Goal: Task Accomplishment & Management: Manage account settings

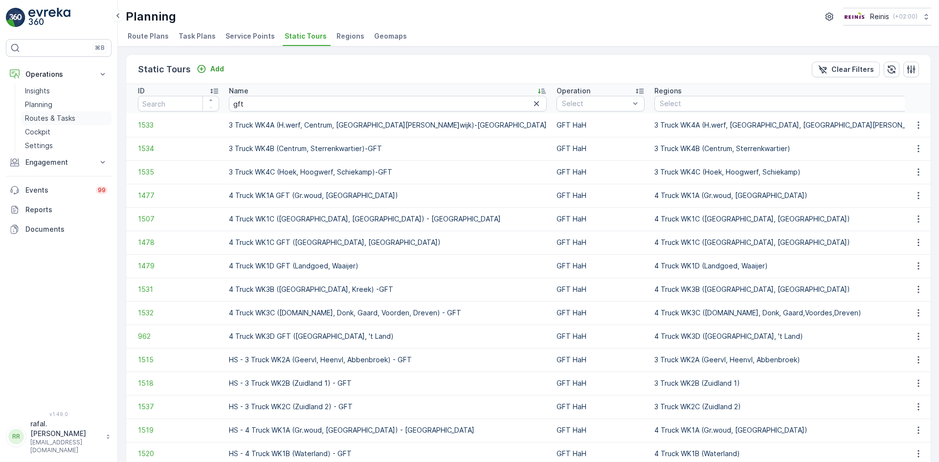
click at [42, 121] on p "Routes & Tasks" at bounding box center [50, 118] width 50 height 10
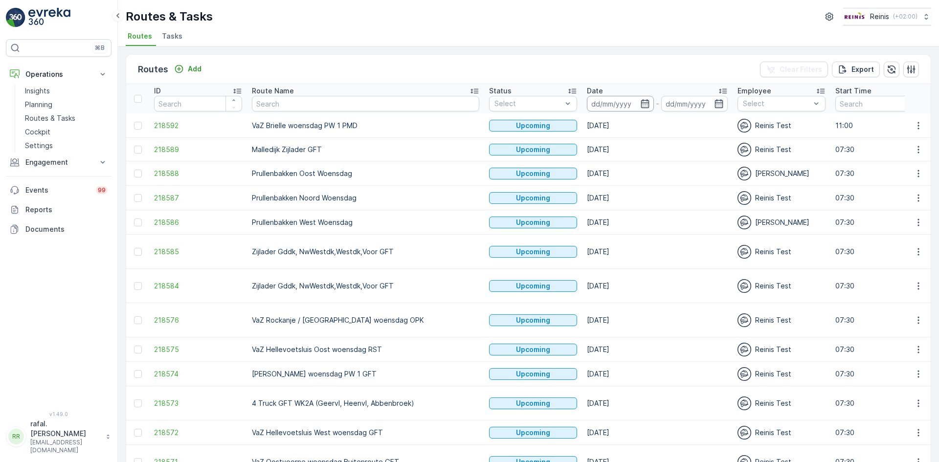
click at [587, 104] on input at bounding box center [620, 104] width 67 height 16
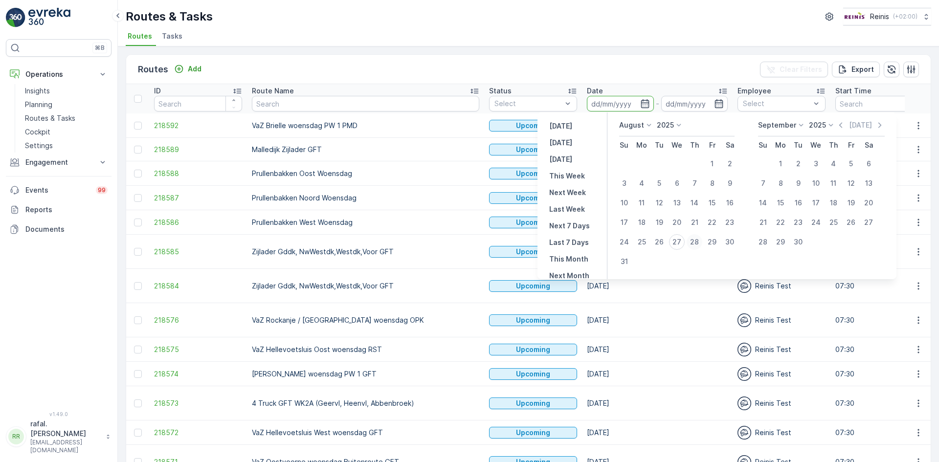
click at [696, 241] on div "28" at bounding box center [695, 242] width 16 height 16
type input "[DATE]"
click at [696, 241] on div "28" at bounding box center [695, 242] width 16 height 16
type input "[DATE]"
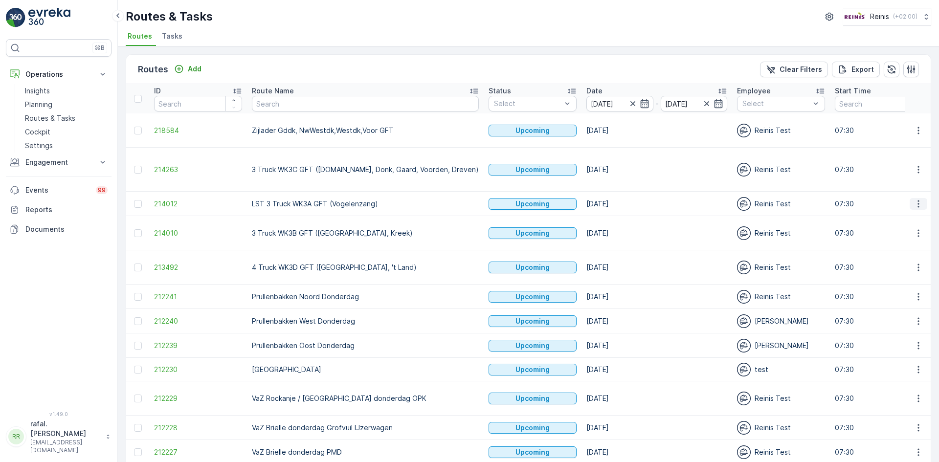
click at [918, 199] on icon "button" at bounding box center [919, 204] width 10 height 10
click at [915, 260] on span "Change Assignee" at bounding box center [895, 264] width 57 height 10
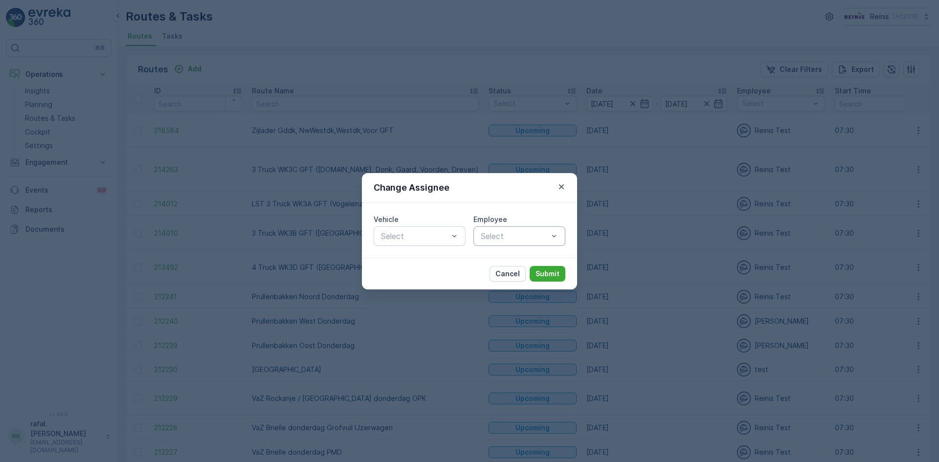
click at [518, 239] on div at bounding box center [514, 236] width 69 height 9
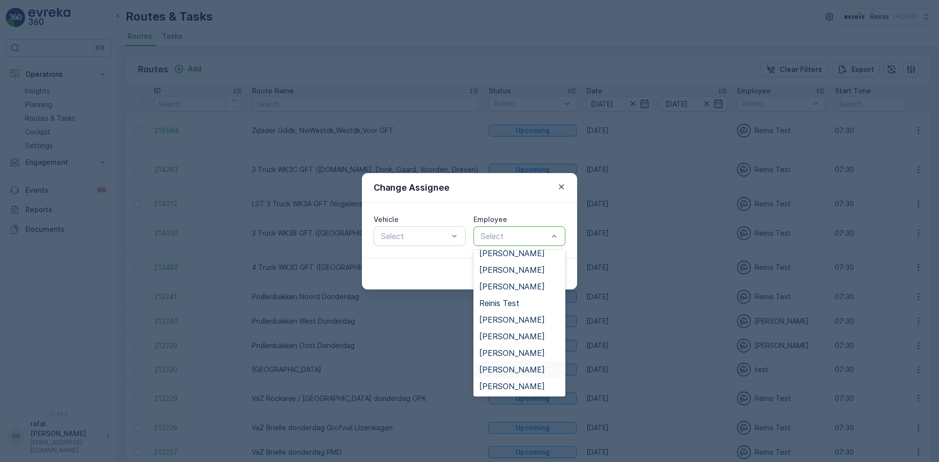
scroll to position [248, 0]
click at [534, 315] on span "[PERSON_NAME]" at bounding box center [512, 319] width 66 height 9
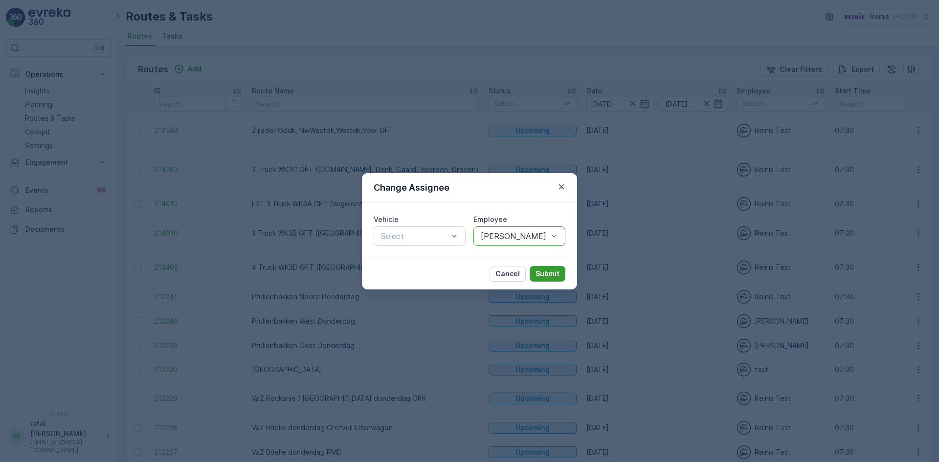
click at [540, 274] on p "Submit" at bounding box center [548, 274] width 24 height 10
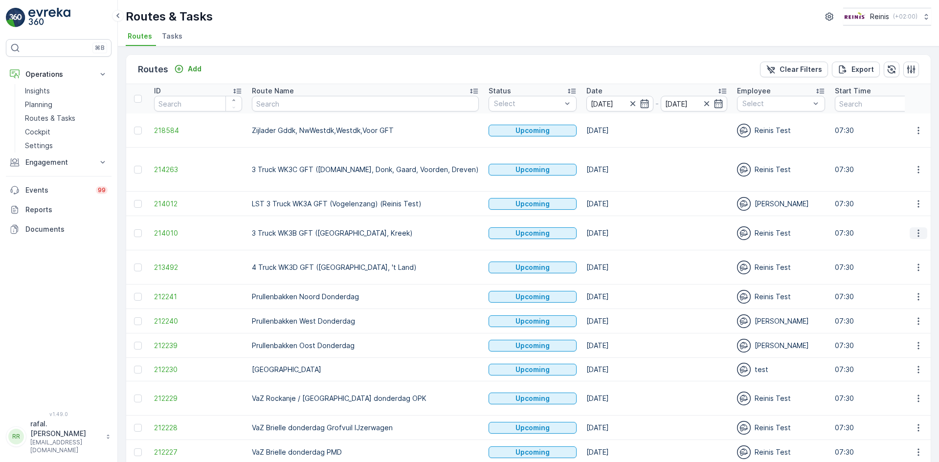
click at [919, 228] on icon "button" at bounding box center [919, 233] width 10 height 10
click at [918, 285] on span "Change Assignee" at bounding box center [895, 288] width 57 height 10
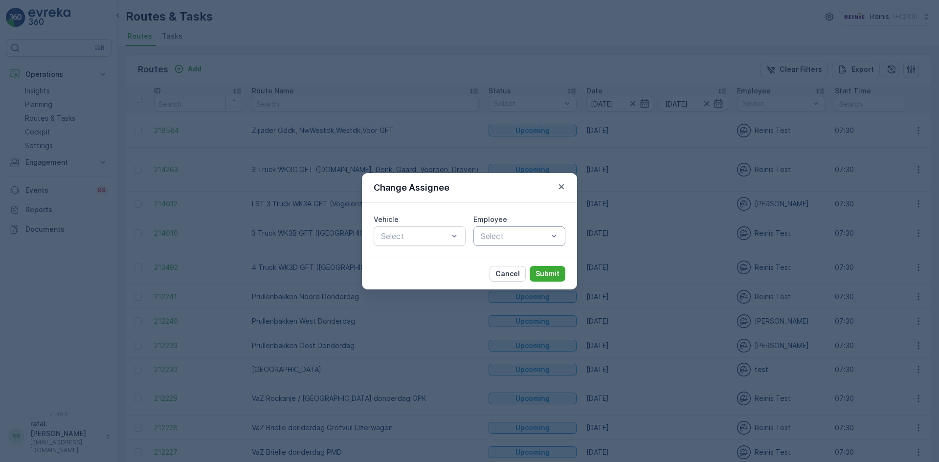
click at [523, 237] on div at bounding box center [514, 236] width 69 height 9
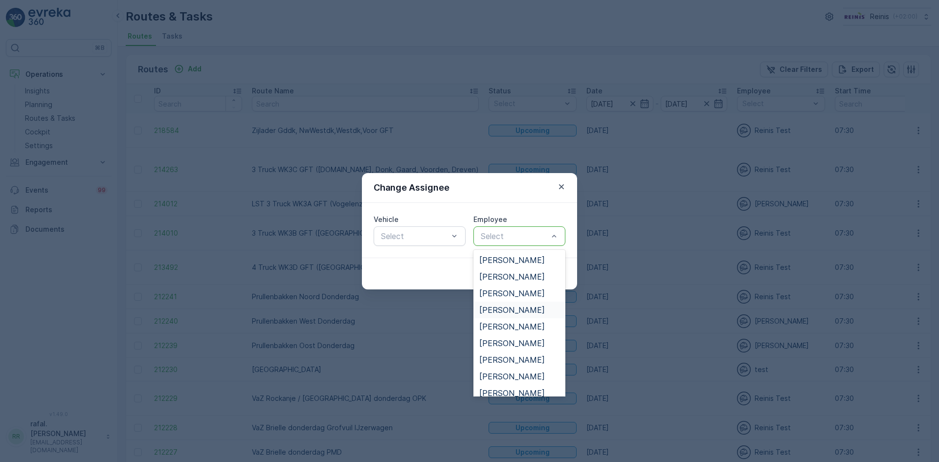
click at [520, 312] on span "[PERSON_NAME]" at bounding box center [512, 310] width 66 height 9
click at [513, 341] on span "[PERSON_NAME]" at bounding box center [512, 343] width 66 height 9
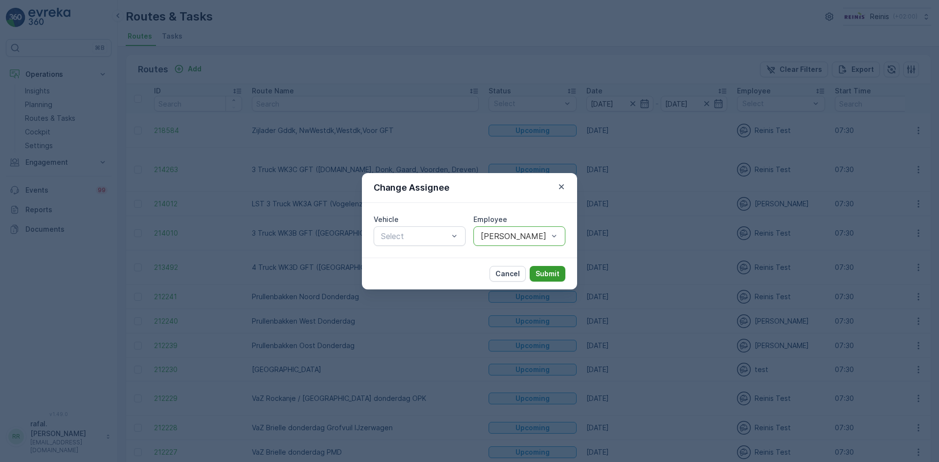
click at [554, 273] on p "Submit" at bounding box center [548, 274] width 24 height 10
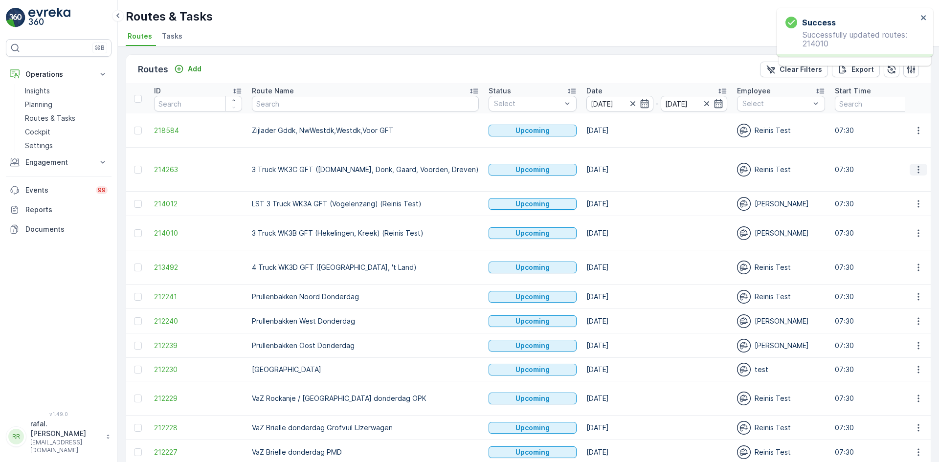
click at [918, 165] on icon "button" at bounding box center [919, 170] width 10 height 10
click at [907, 237] on span "Change Assignee" at bounding box center [895, 234] width 57 height 10
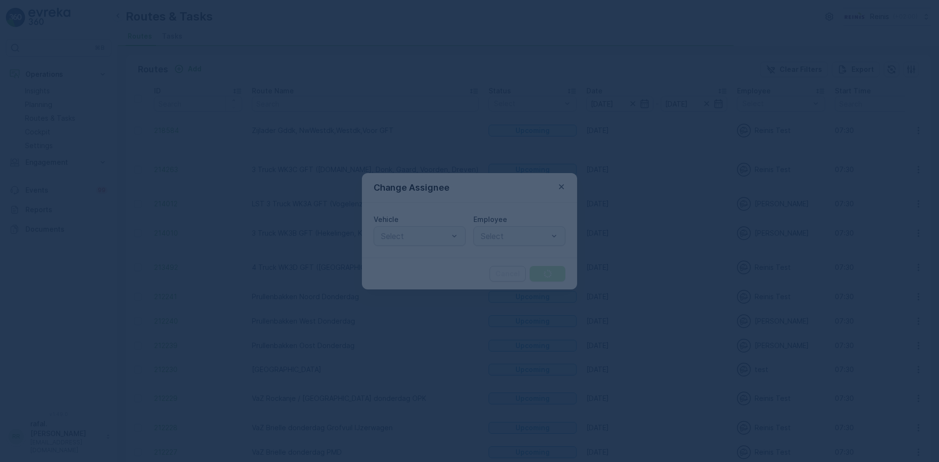
click at [477, 239] on div "Select" at bounding box center [519, 236] width 92 height 20
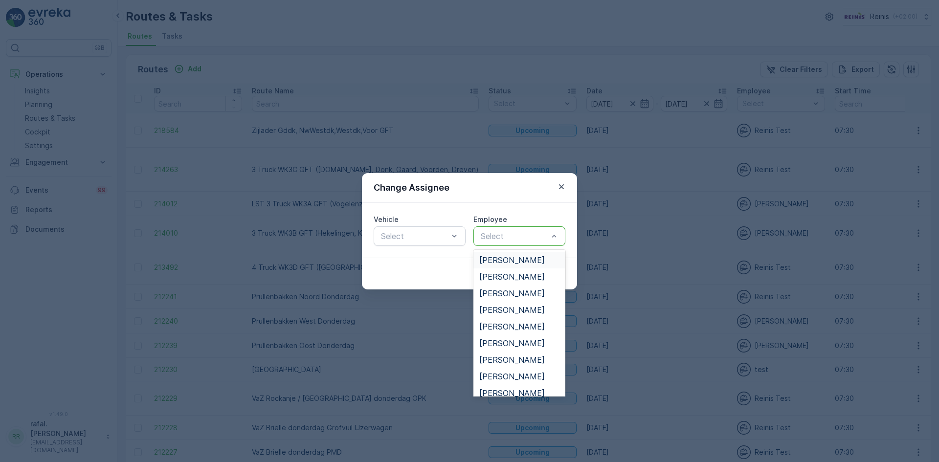
click at [492, 235] on div at bounding box center [514, 236] width 69 height 9
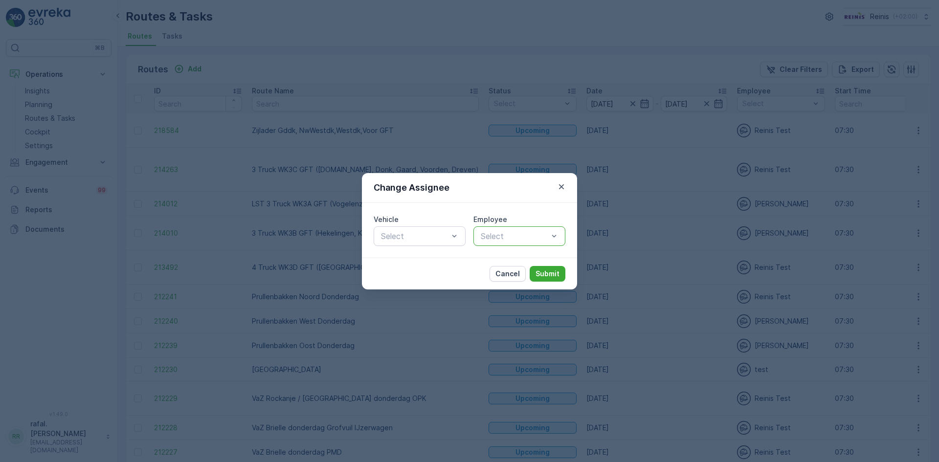
click at [492, 235] on div at bounding box center [514, 236] width 69 height 9
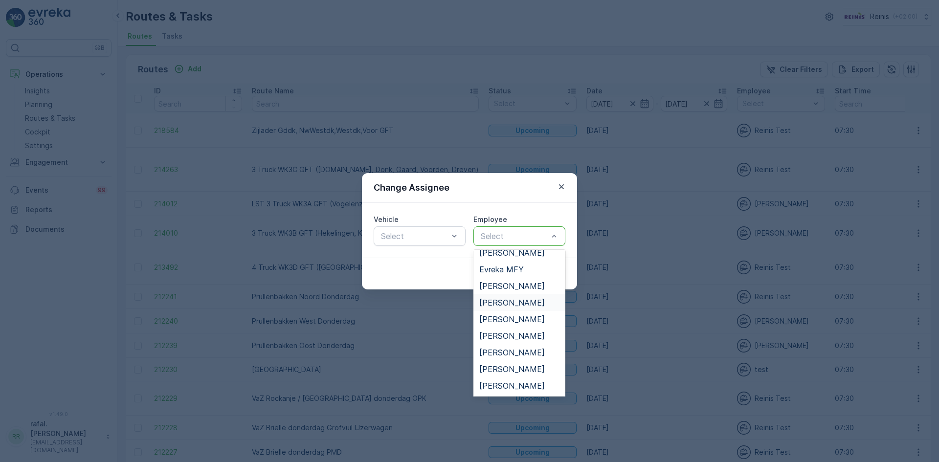
scroll to position [147, 0]
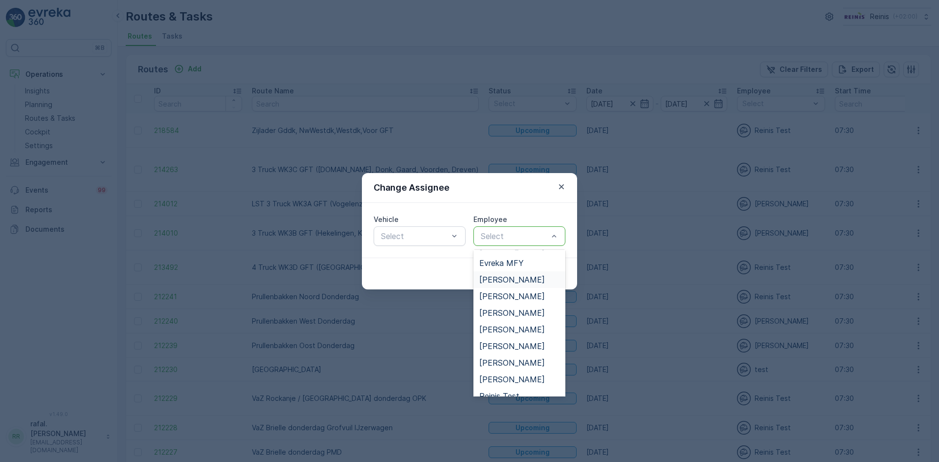
click at [519, 278] on span "[PERSON_NAME]" at bounding box center [512, 279] width 66 height 9
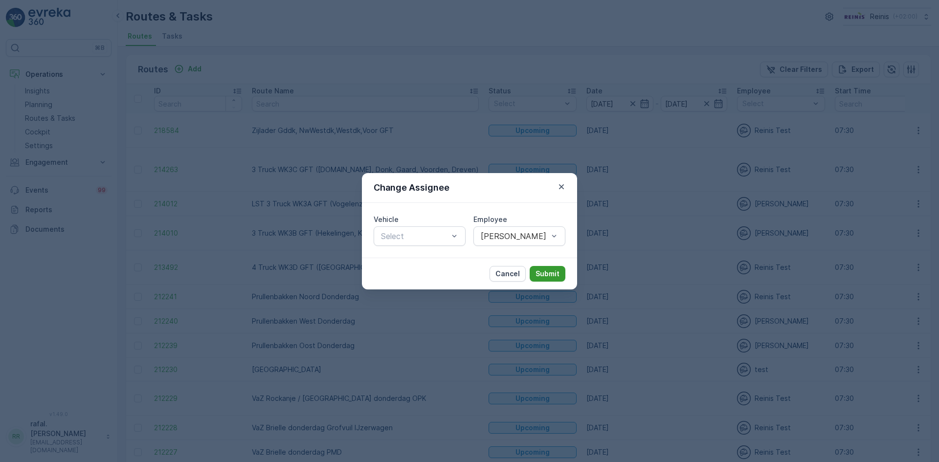
click at [539, 269] on p "Submit" at bounding box center [548, 274] width 24 height 10
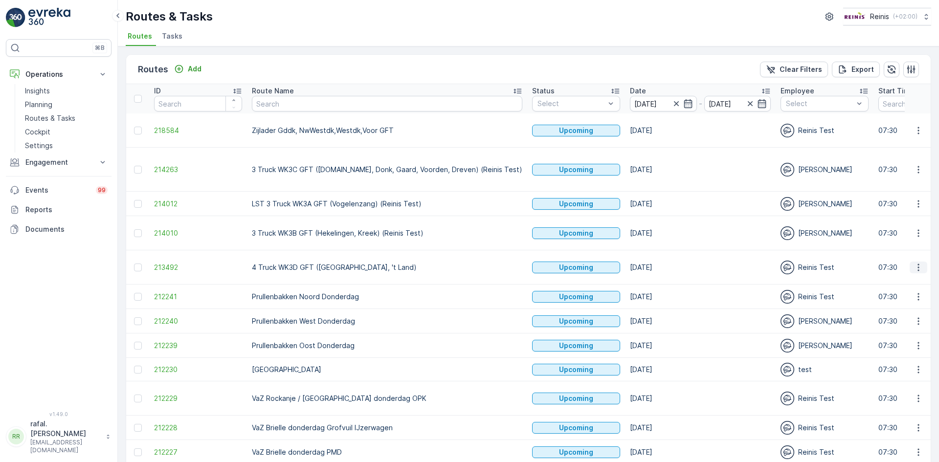
click at [918, 263] on icon "button" at bounding box center [919, 268] width 10 height 10
click at [885, 315] on span "Change Assignee" at bounding box center [895, 313] width 57 height 10
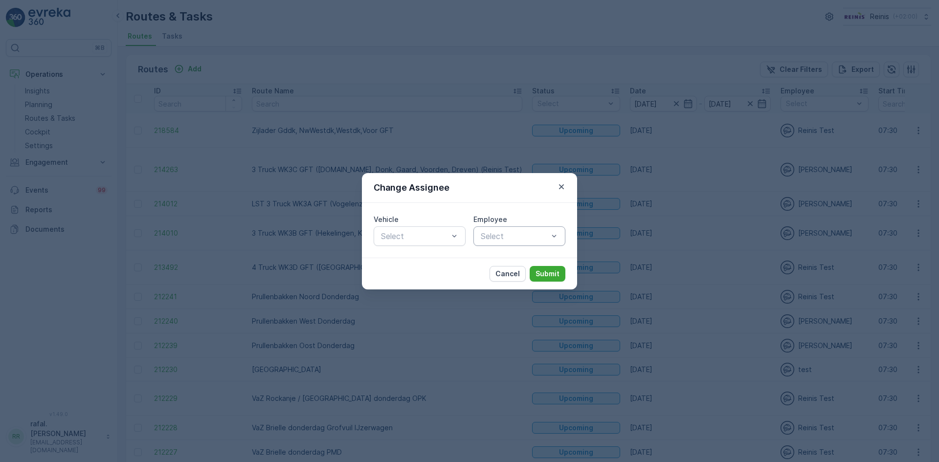
click at [536, 237] on div at bounding box center [514, 236] width 69 height 9
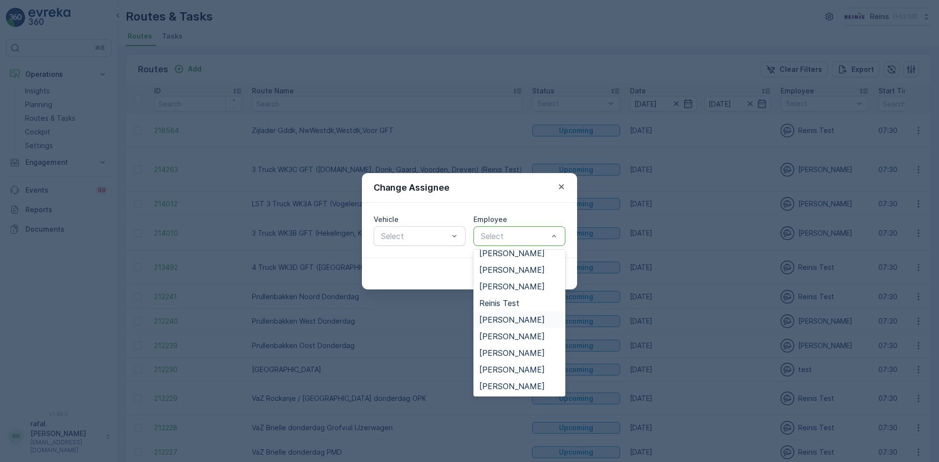
scroll to position [196, 0]
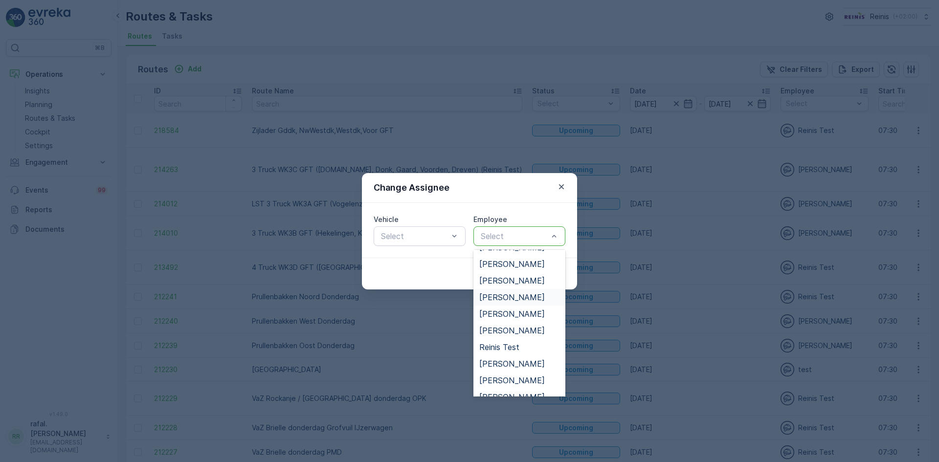
click at [519, 297] on span "[PERSON_NAME]" at bounding box center [512, 297] width 66 height 9
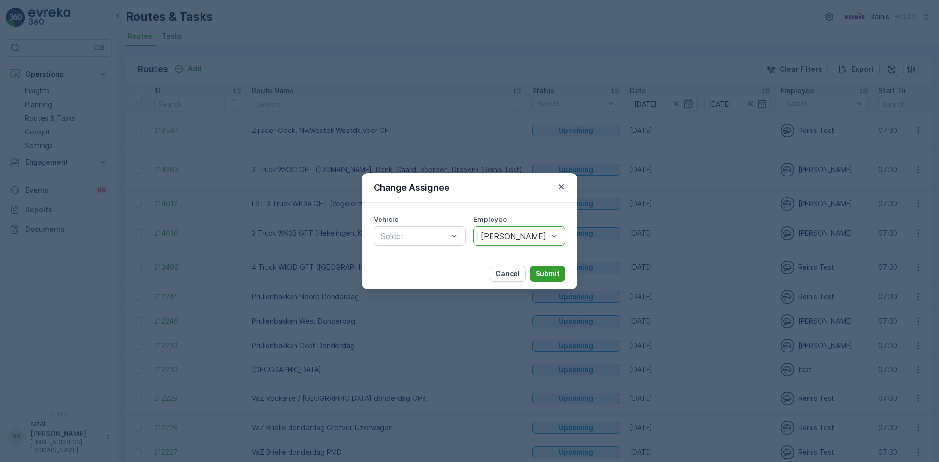
click at [548, 273] on p "Submit" at bounding box center [548, 274] width 24 height 10
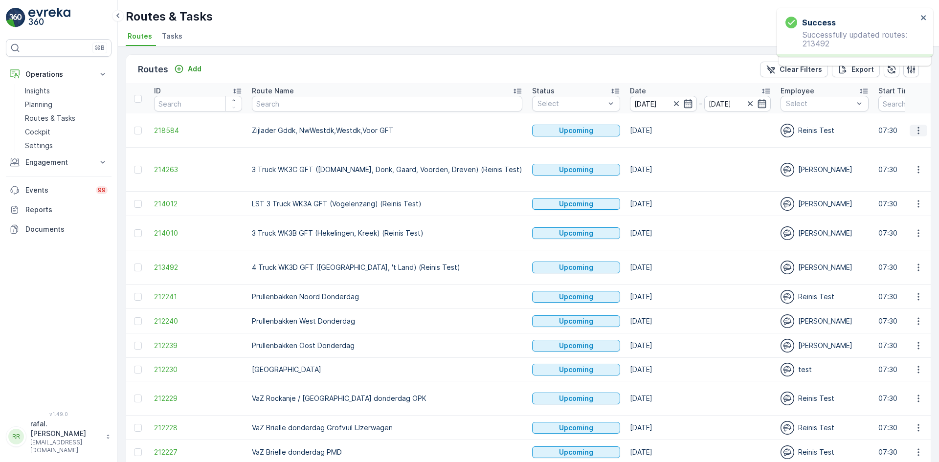
click at [915, 129] on icon "button" at bounding box center [919, 131] width 10 height 10
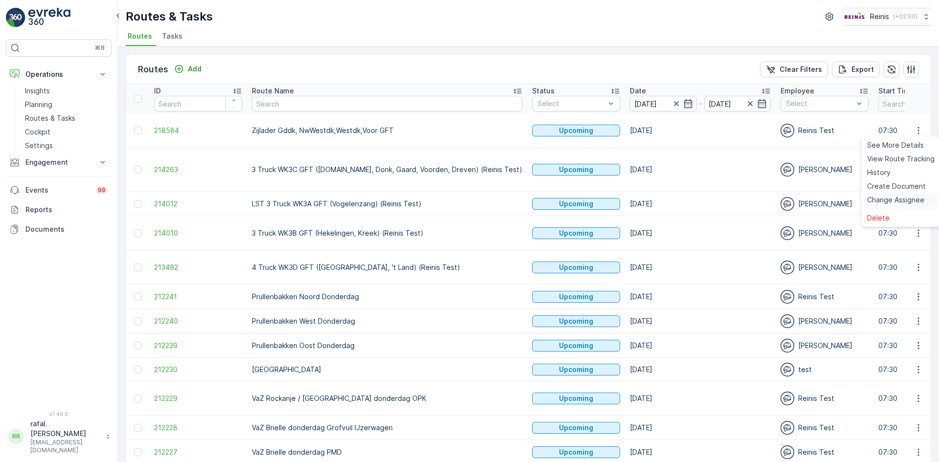
click at [903, 200] on span "Change Assignee" at bounding box center [895, 200] width 57 height 10
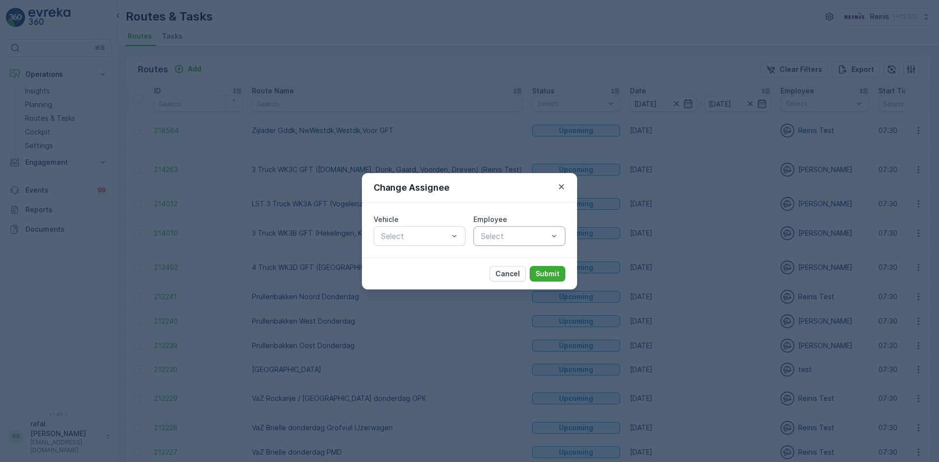
click at [528, 235] on div at bounding box center [514, 236] width 69 height 9
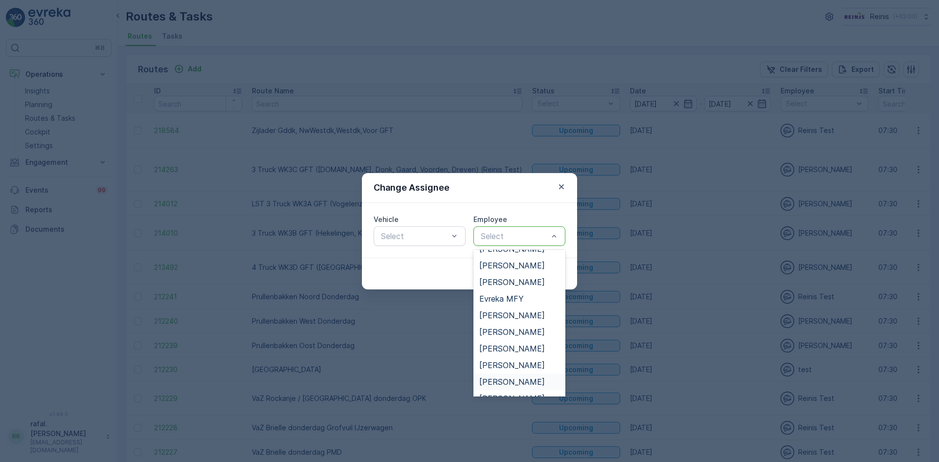
scroll to position [98, 0]
click at [523, 296] on span "[PERSON_NAME]" at bounding box center [512, 295] width 66 height 9
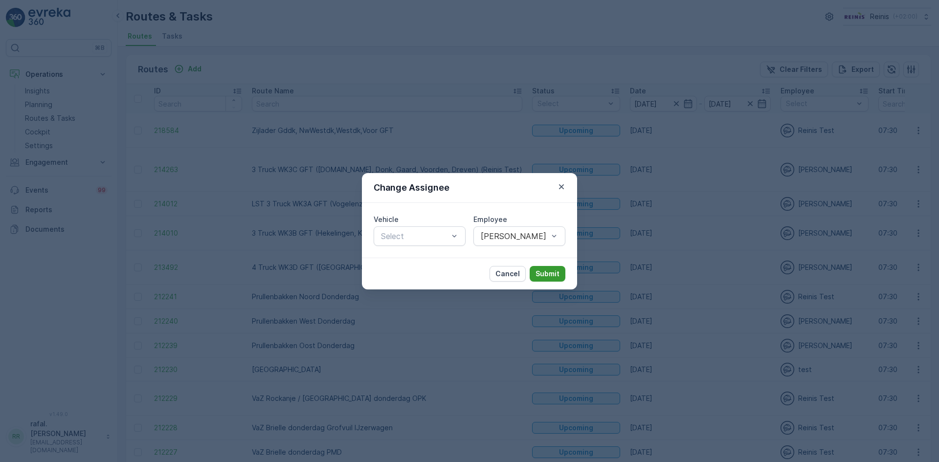
click at [555, 274] on p "Submit" at bounding box center [548, 274] width 24 height 10
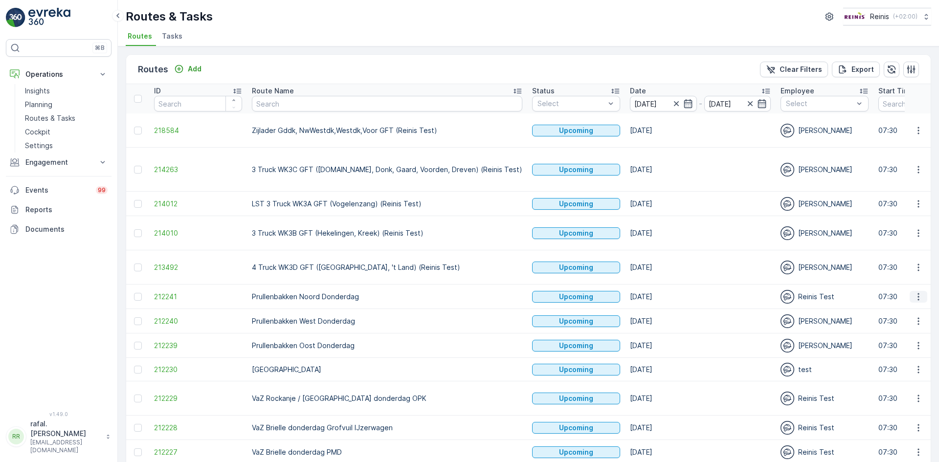
click at [919, 292] on icon "button" at bounding box center [919, 297] width 10 height 10
click at [899, 337] on span "Change Assignee" at bounding box center [895, 337] width 57 height 10
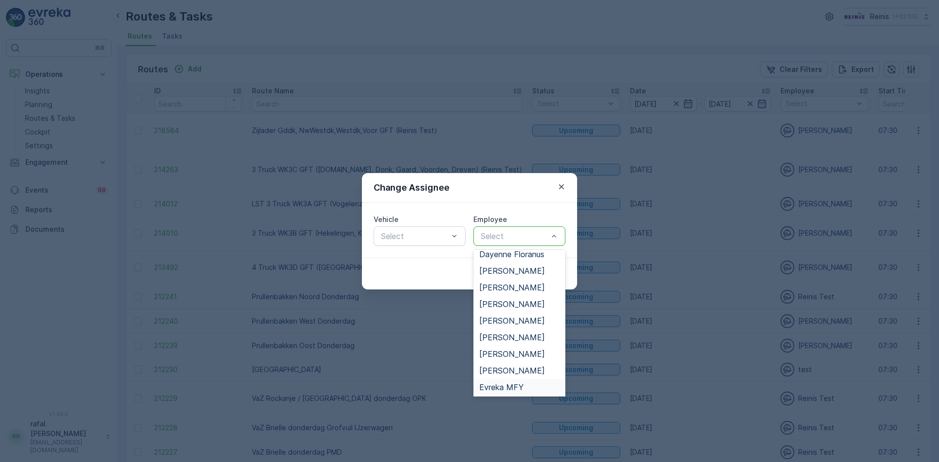
scroll to position [140, 0]
click at [524, 265] on span "Dayenne Floranus" at bounding box center [511, 269] width 65 height 9
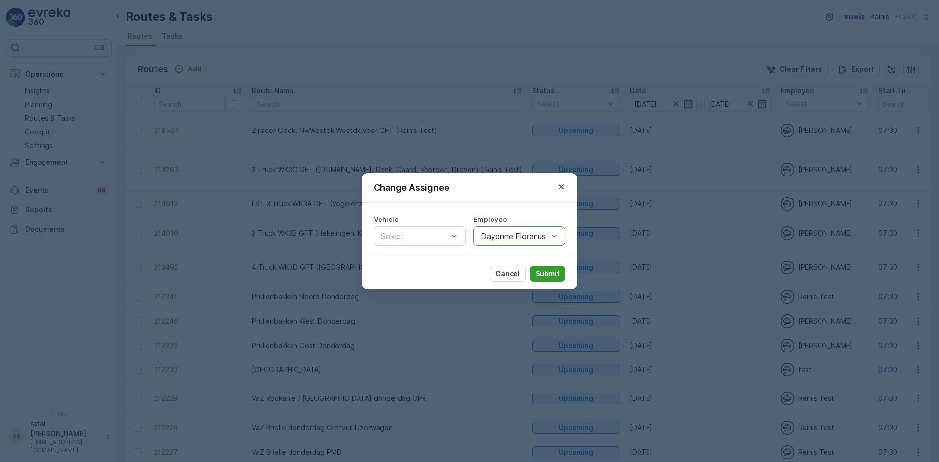
click at [553, 274] on p "Submit" at bounding box center [548, 274] width 24 height 10
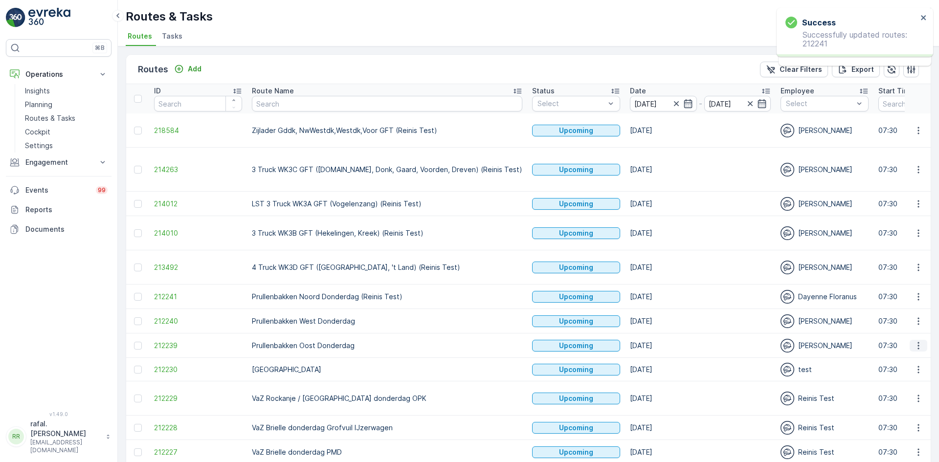
click at [915, 341] on icon "button" at bounding box center [919, 346] width 10 height 10
click at [905, 385] on span "Change Assignee" at bounding box center [895, 386] width 57 height 10
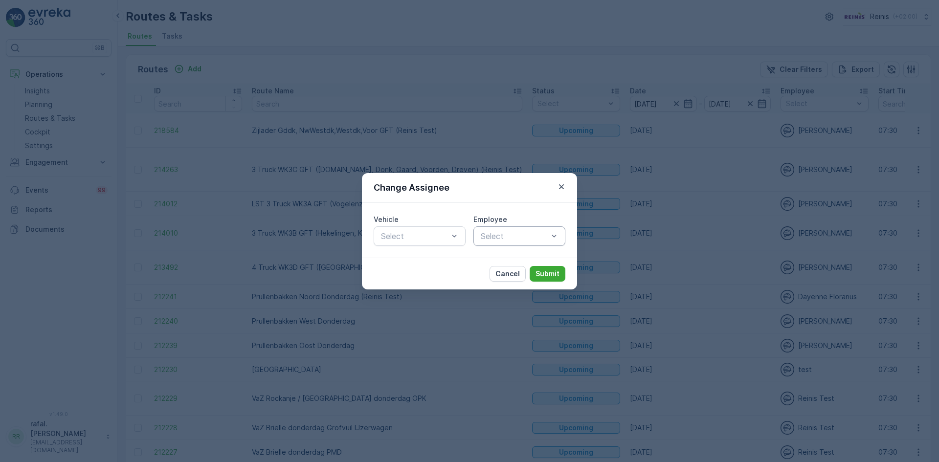
click at [519, 238] on div at bounding box center [514, 236] width 69 height 9
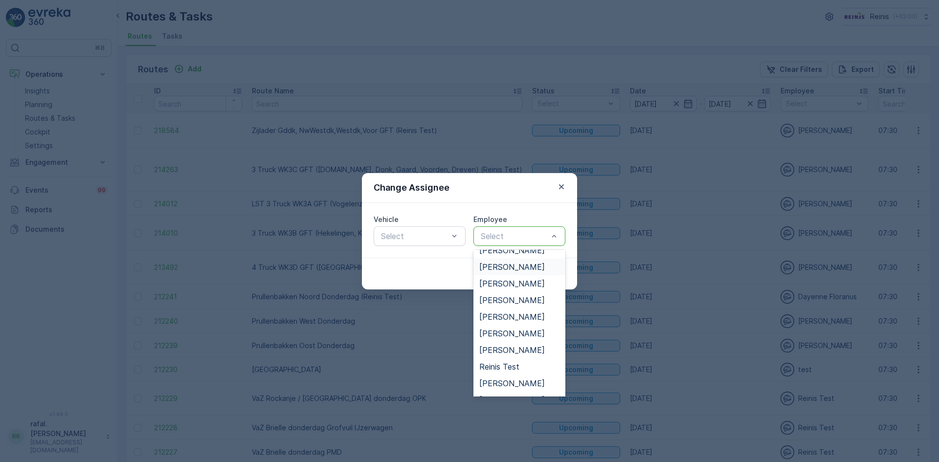
scroll to position [440, 0]
click at [516, 317] on span "[PERSON_NAME]" at bounding box center [512, 318] width 66 height 9
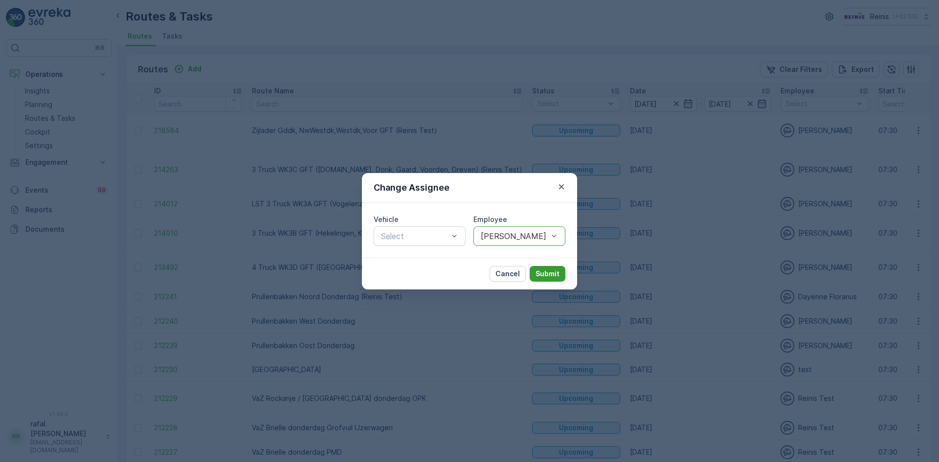
click at [543, 270] on p "Submit" at bounding box center [548, 274] width 24 height 10
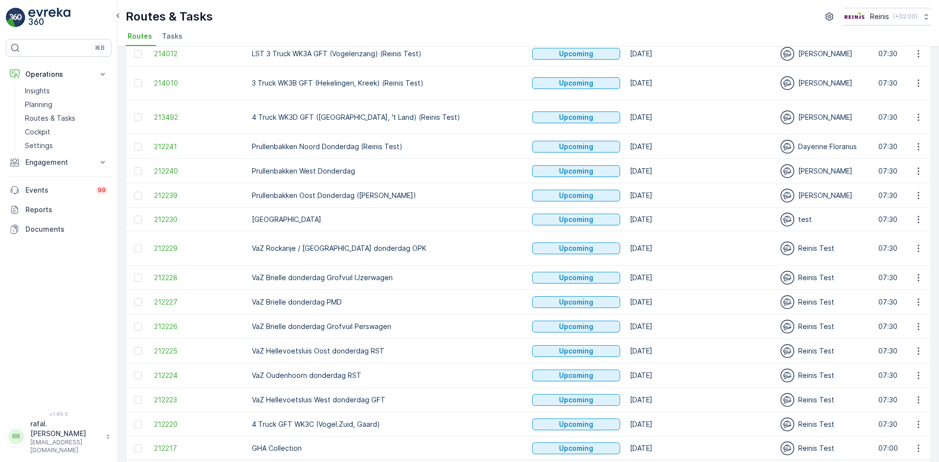
scroll to position [0, 0]
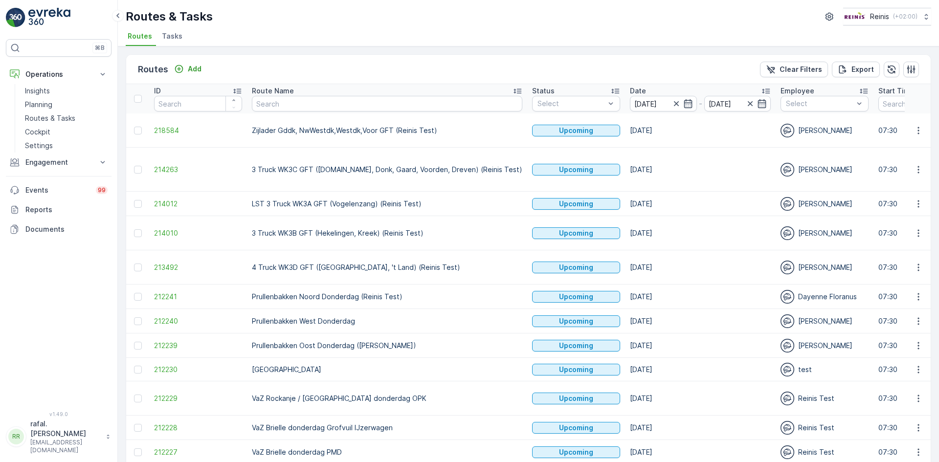
click at [408, 164] on td "3 Truck WK3C GFT ([DOMAIN_NAME], Donk, Gaard, Voorden, Dreven) (Reinis Test)" at bounding box center [387, 170] width 280 height 44
